Goal: Complete application form: Complete application form

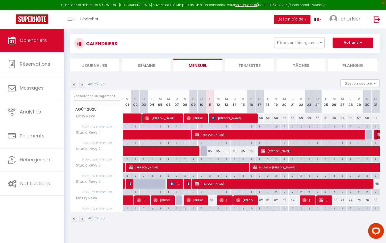
click at [376, 135] on img at bounding box center [378, 135] width 4 height 4
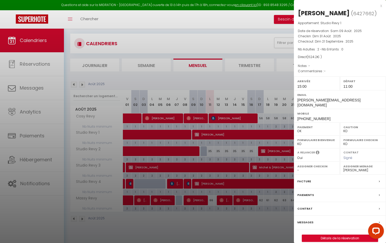
click at [308, 206] on label "Contrat" at bounding box center [304, 209] width 15 height 6
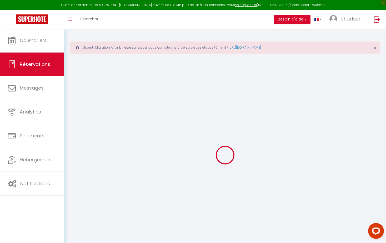
select select
checkbox input "false"
select select
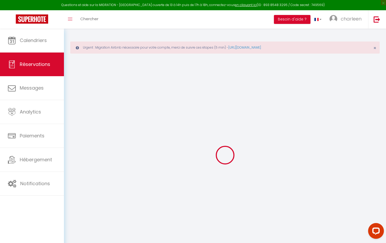
checkbox input "false"
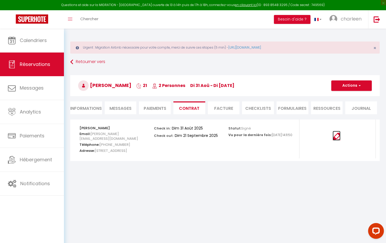
click at [340, 135] on img at bounding box center [336, 137] width 8 height 8
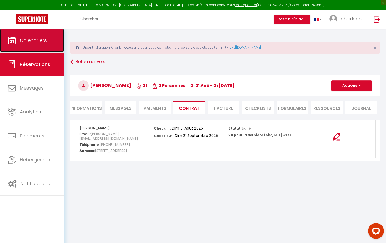
click at [37, 37] on link "Calendriers" at bounding box center [32, 41] width 64 height 24
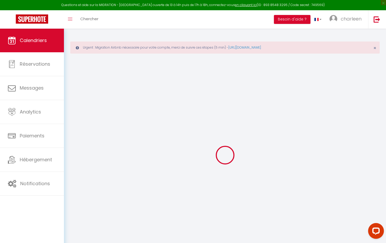
select select
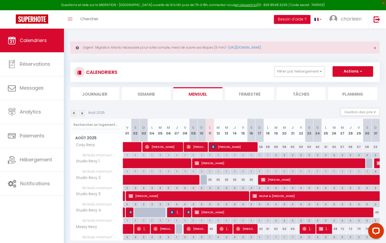
scroll to position [29, 0]
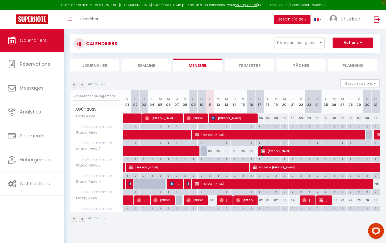
click at [284, 152] on span "[PERSON_NAME]" at bounding box center [388, 151] width 254 height 10
select select "OK"
select select "KO"
select select "0"
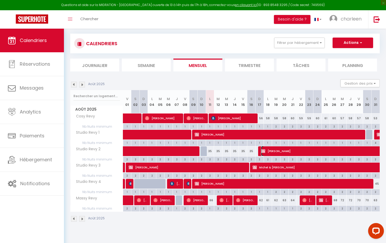
select select "1"
select select
select select "37695"
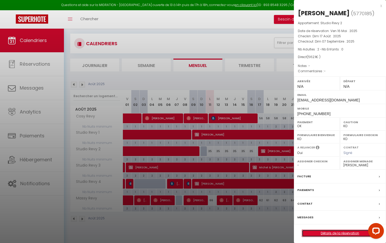
click at [321, 233] on link "Détails de la réservation" at bounding box center [340, 233] width 76 height 7
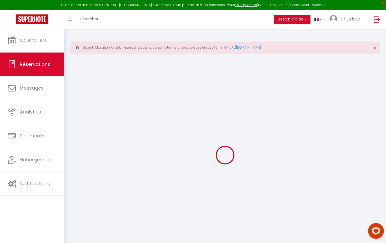
select select
checkbox input "false"
select select
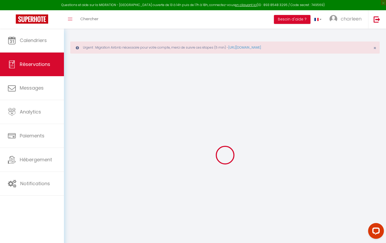
checkbox input "false"
select select
checkbox input "false"
type input "12.1"
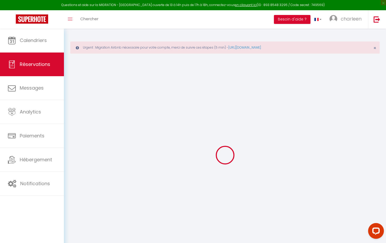
select select
checkbox input "false"
select select
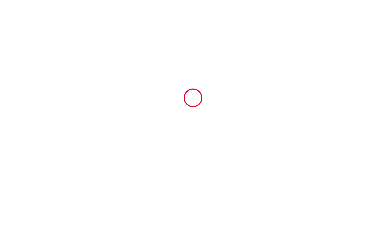
type input "6427662"
type input "Studio Revy 1"
type input "[STREET_ADDRESS]"
type input "03310"
type input "Néris les Bains"
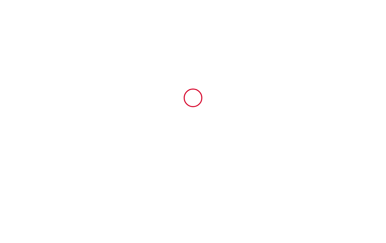
type input "[GEOGRAPHIC_DATA]"
type input "31 Sun August 2025"
type input "21 Sun September 2025"
type input "2"
type input "0"
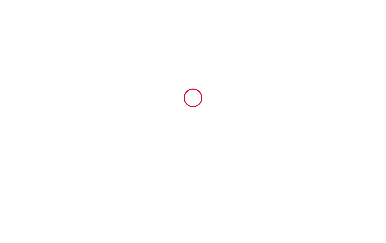
type input "250"
type input "624.2"
type input "TLOC"
type input "Invest"
type input "9 Allée du Colombier"
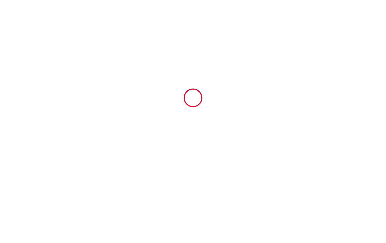
type input "91310"
type input "Longpont-sur-Orge"
type input "[GEOGRAPHIC_DATA]"
type input "[PERSON_NAME][EMAIL_ADDRESS][DOMAIN_NAME]"
type input "Sylvette"
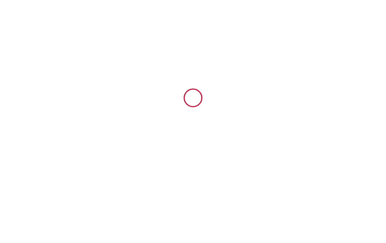
type input "Gueret"
type input "[STREET_ADDRESS]"
type input "16200"
type input "jarnac"
type input "[PERSON_NAME][EMAIL_ADDRESS][DOMAIN_NAME]"
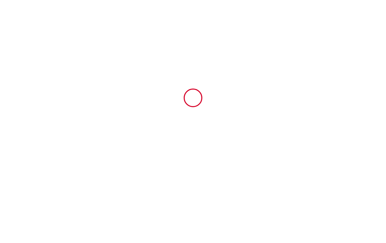
type input "+33 6 30 82 33 34"
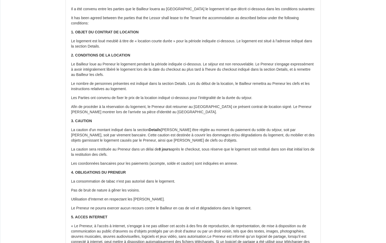
scroll to position [50, 0]
